Goal: Information Seeking & Learning: Learn about a topic

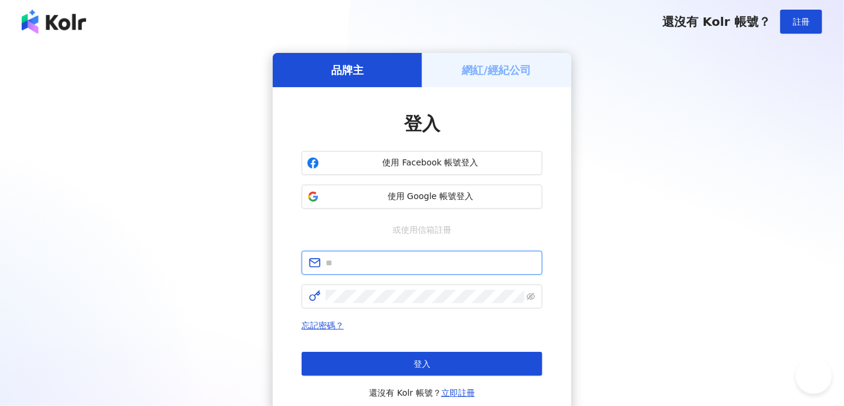
click at [354, 262] on input "text" at bounding box center [430, 262] width 209 height 13
type input "**********"
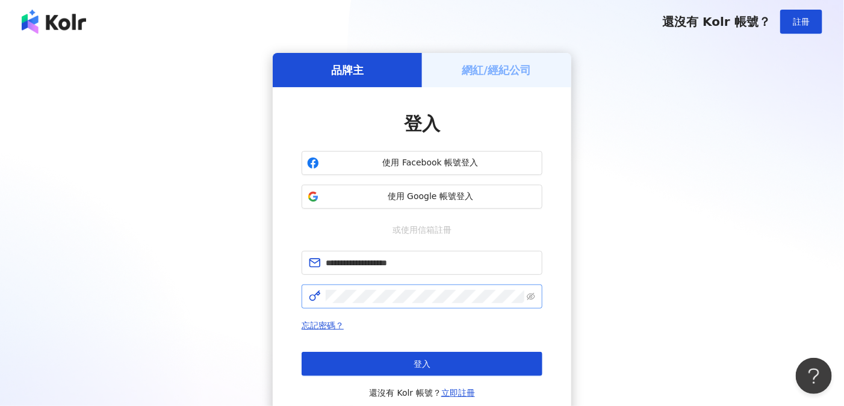
click at [365, 288] on span at bounding box center [422, 297] width 241 height 24
click button "登入" at bounding box center [422, 364] width 241 height 24
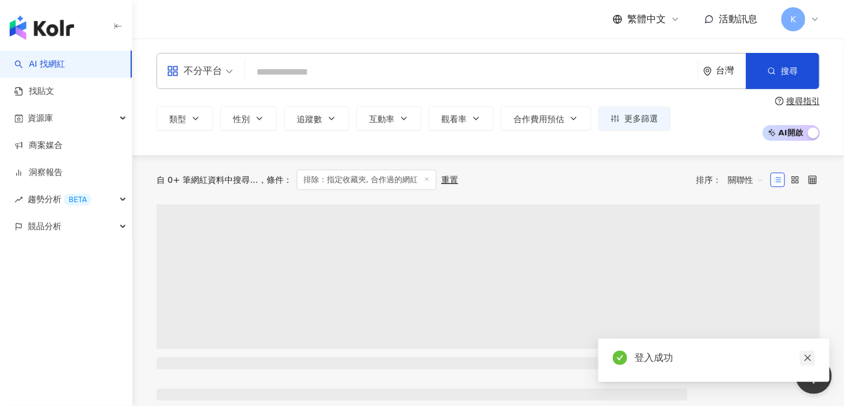
click at [806, 358] on icon "close" at bounding box center [808, 358] width 8 height 8
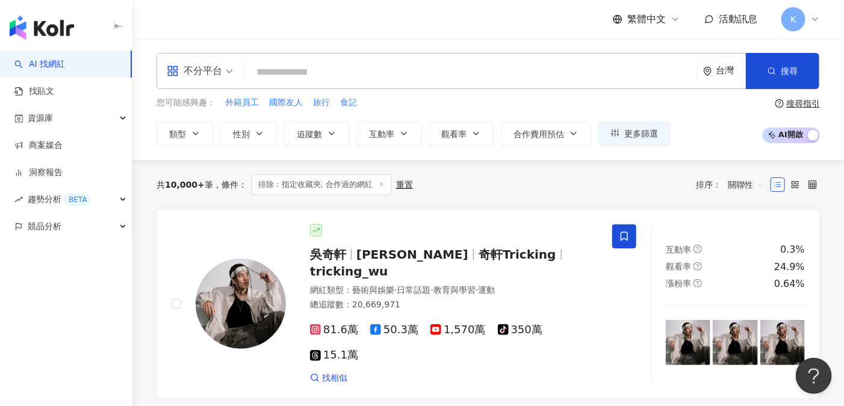
click at [223, 64] on span "不分平台" at bounding box center [200, 70] width 66 height 19
click at [418, 93] on div "不分平台 台灣 搜尋 您可能感興趣： 外籍員工 國際友人 旅行 食記 類型 性別 追蹤數 互動率 觀看率 合作費用預估 更多篩選 搜尋指引 AI 開啟 AI …" at bounding box center [487, 99] width 711 height 93
click at [192, 130] on icon "button" at bounding box center [196, 134] width 10 height 10
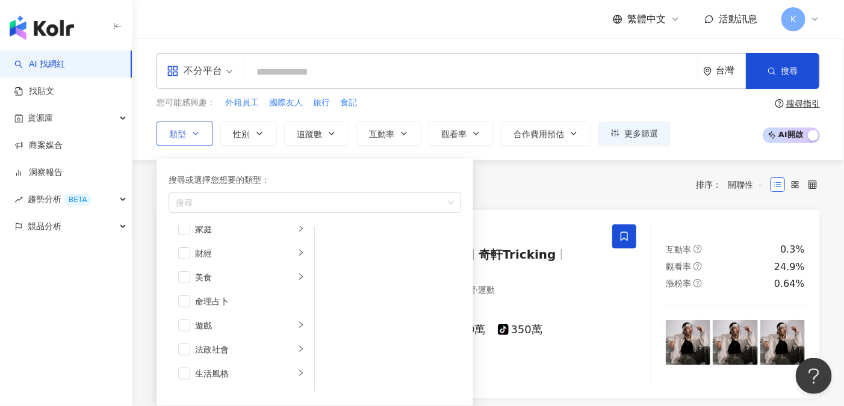
scroll to position [160, 0]
click at [185, 249] on span "button" at bounding box center [184, 249] width 12 height 12
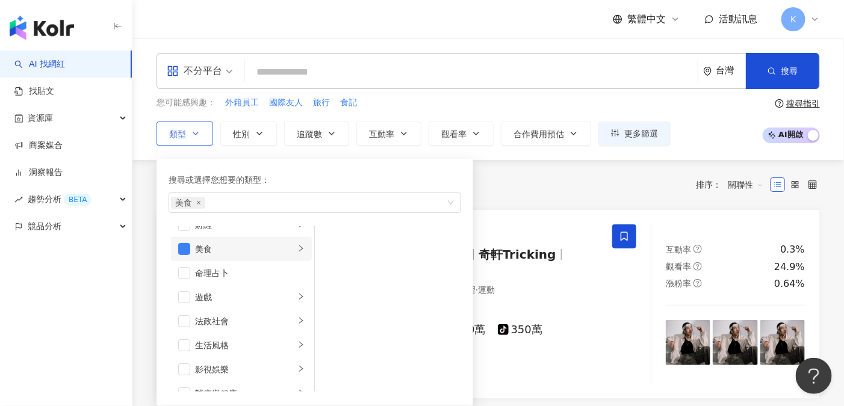
click at [277, 248] on div "美食" at bounding box center [245, 249] width 100 height 13
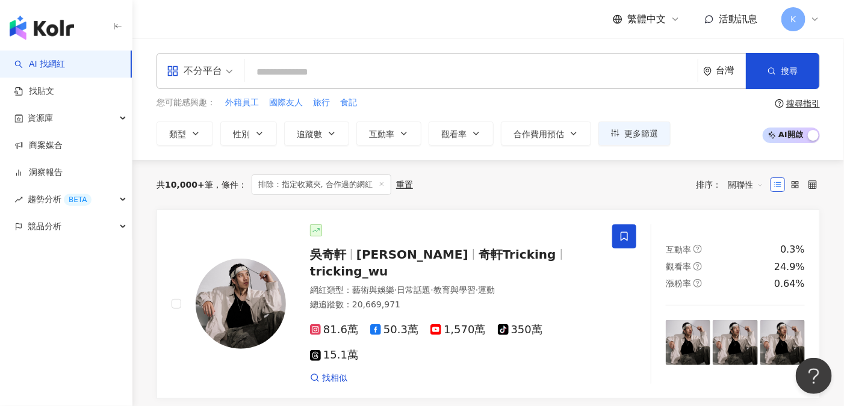
click at [524, 181] on div "共 10,000+ 筆 條件 ： 排除：指定收藏夾, 合作過的網紅 重置 排序： 關聯性" at bounding box center [488, 185] width 663 height 20
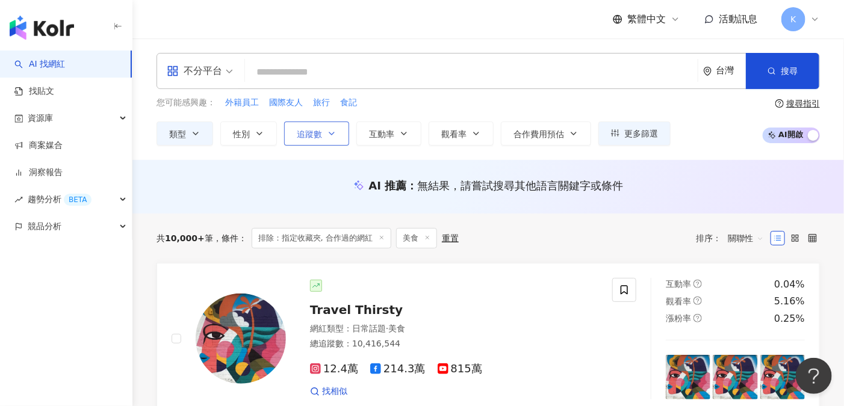
click at [332, 137] on icon "button" at bounding box center [332, 134] width 10 height 10
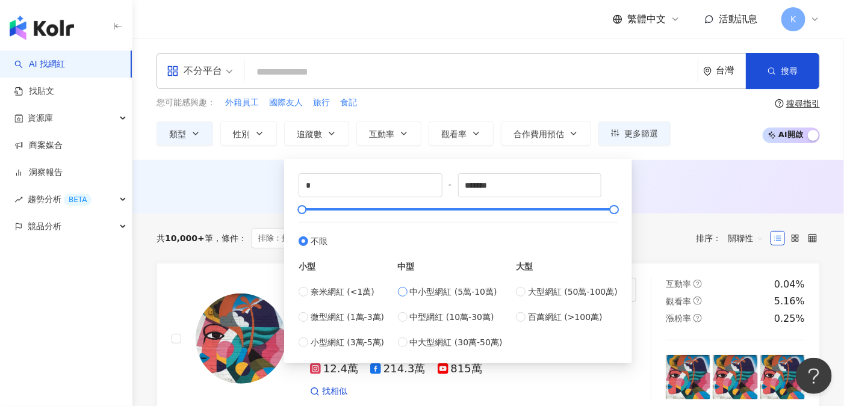
click at [440, 290] on span "中小型網紅 (5萬-10萬)" at bounding box center [453, 291] width 87 height 13
type input "*****"
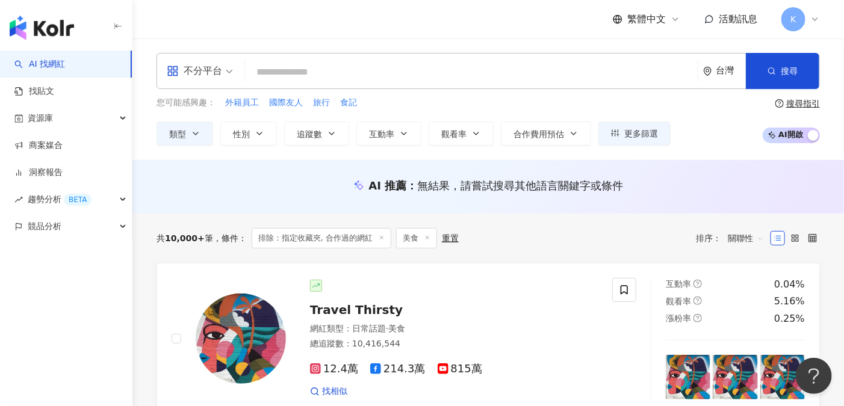
click at [677, 216] on div "共 10,000+ 筆 條件 ： 排除：指定收藏夾, 合作過的網紅 美食 重置 排序： 關聯性" at bounding box center [488, 238] width 663 height 49
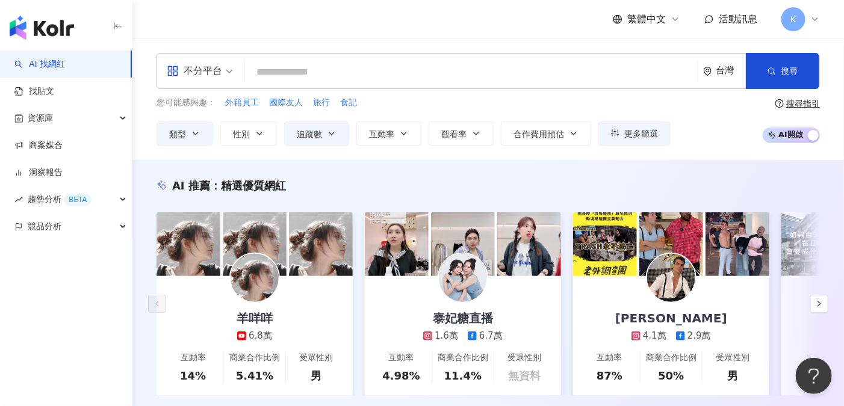
click at [288, 73] on input "search" at bounding box center [471, 72] width 443 height 23
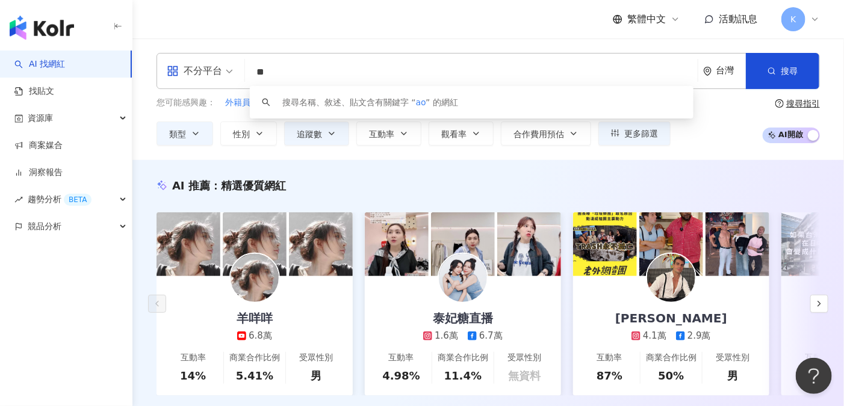
type input "*"
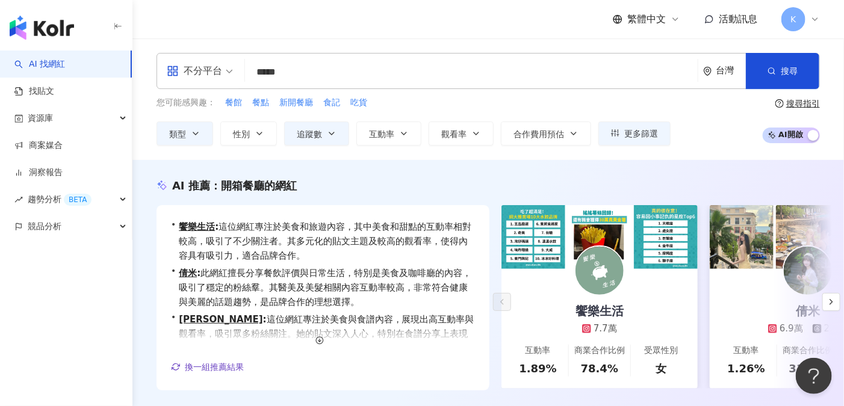
click at [229, 67] on span "不分平台" at bounding box center [200, 70] width 66 height 19
type input "*****"
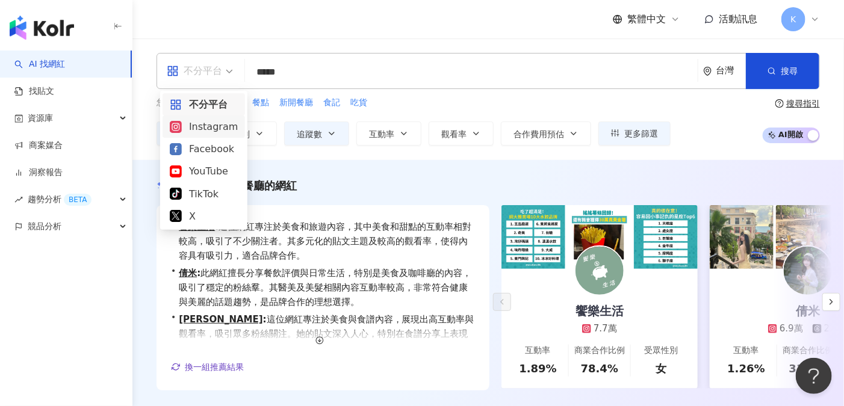
click at [204, 127] on div "Instagram" at bounding box center [204, 126] width 68 height 15
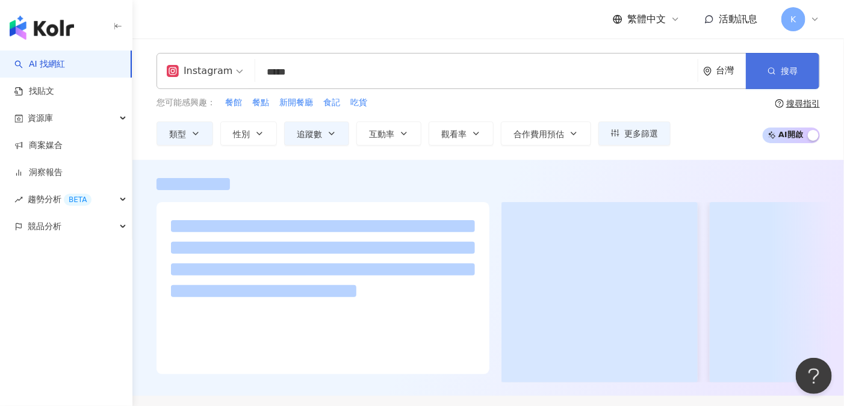
click at [777, 67] on button "搜尋" at bounding box center [782, 71] width 73 height 36
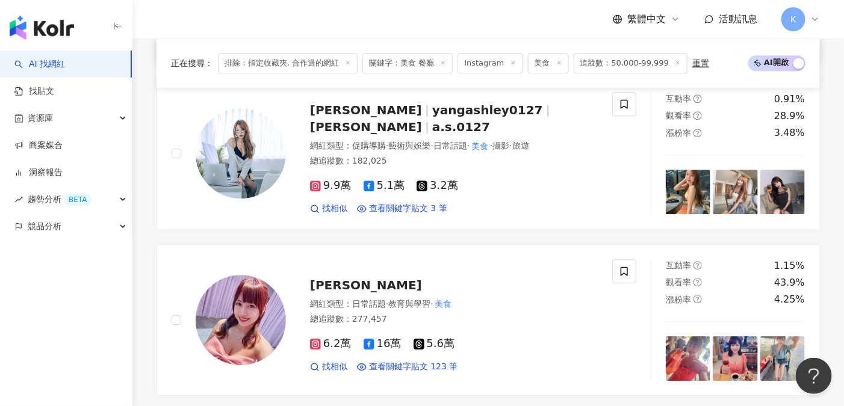
scroll to position [1284, 0]
